Goal: Navigation & Orientation: Find specific page/section

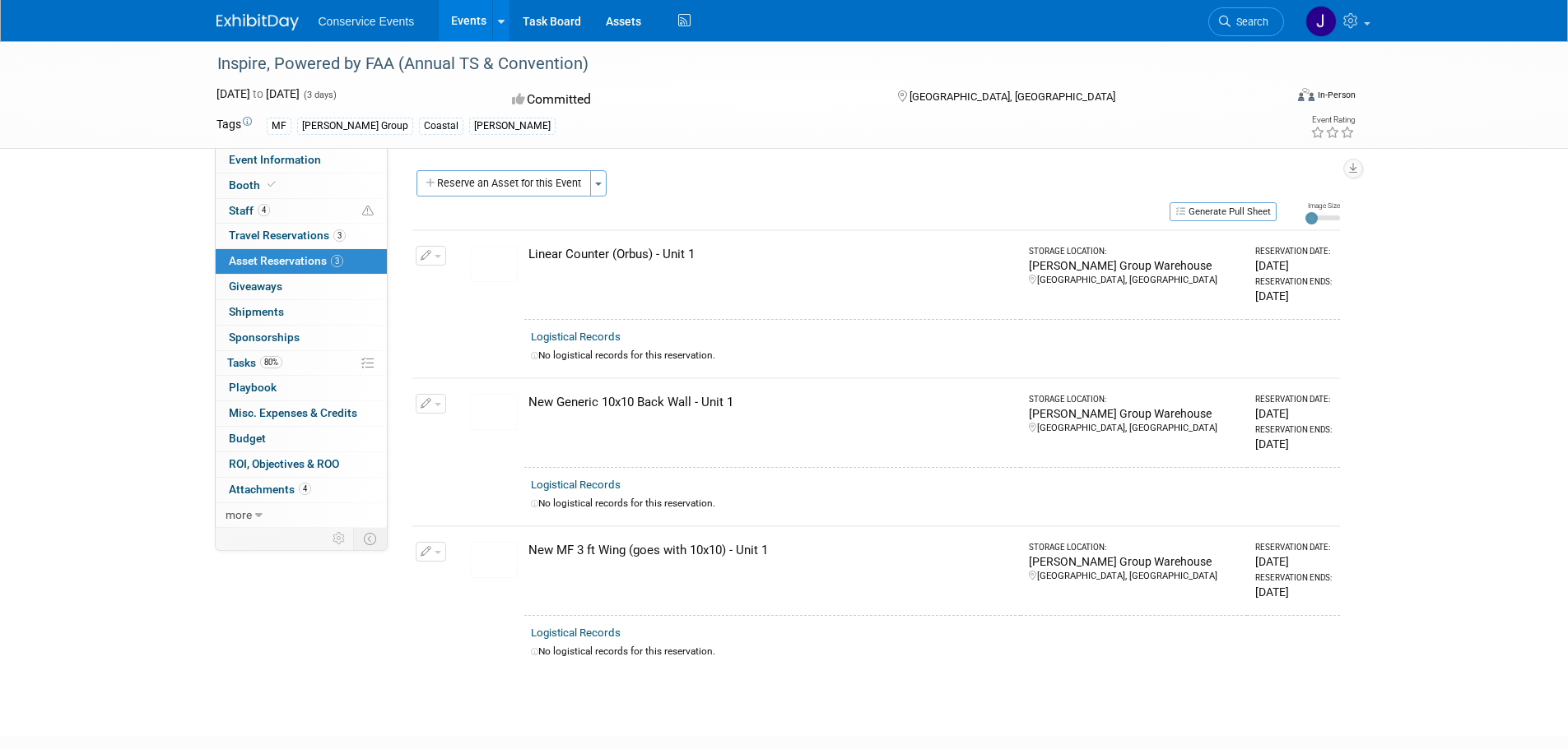
click at [472, 20] on link "Events" at bounding box center [468, 21] width 60 height 42
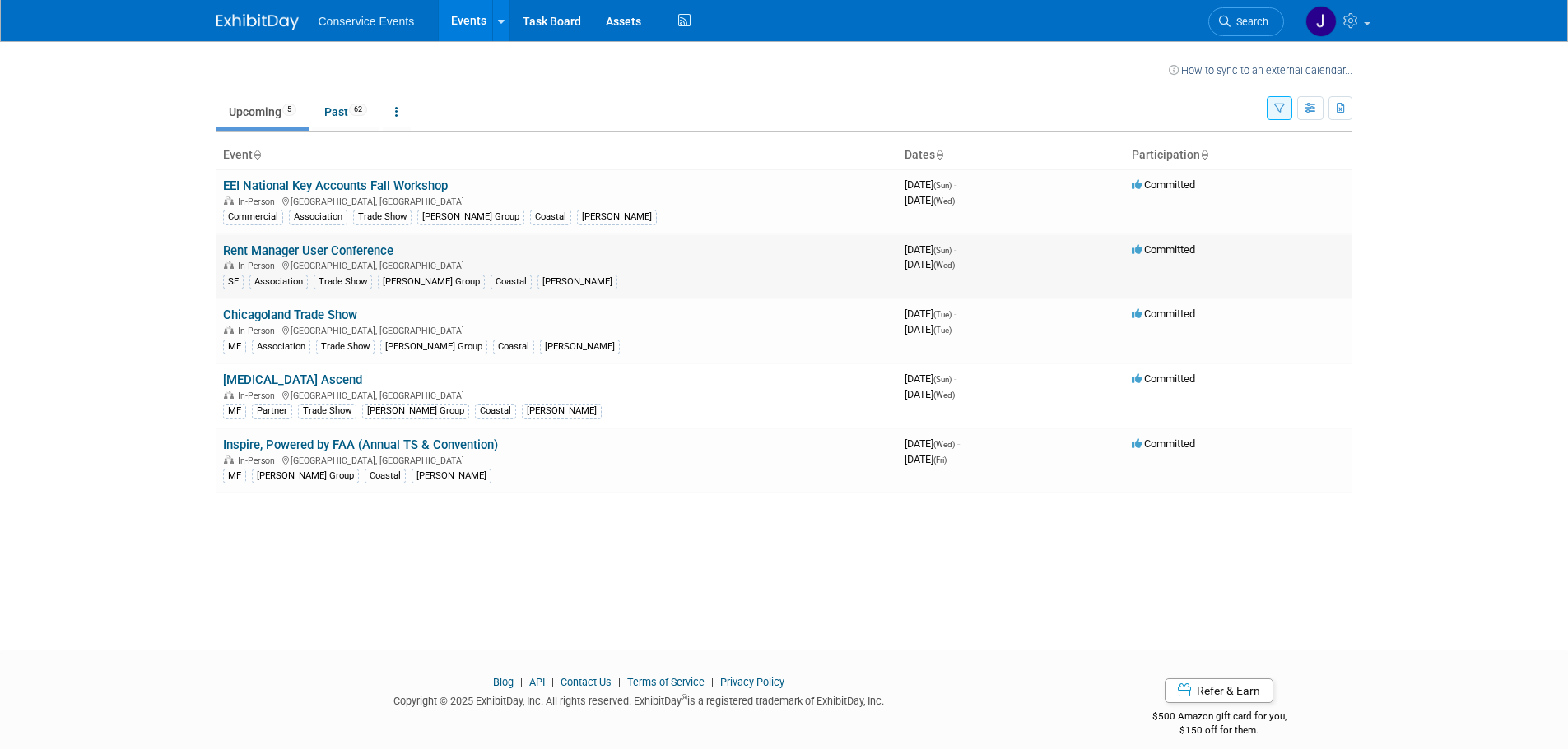
click at [285, 250] on link "Rent Manager User Conference" at bounding box center [308, 250] width 170 height 15
